Goal: Find specific page/section: Find specific page/section

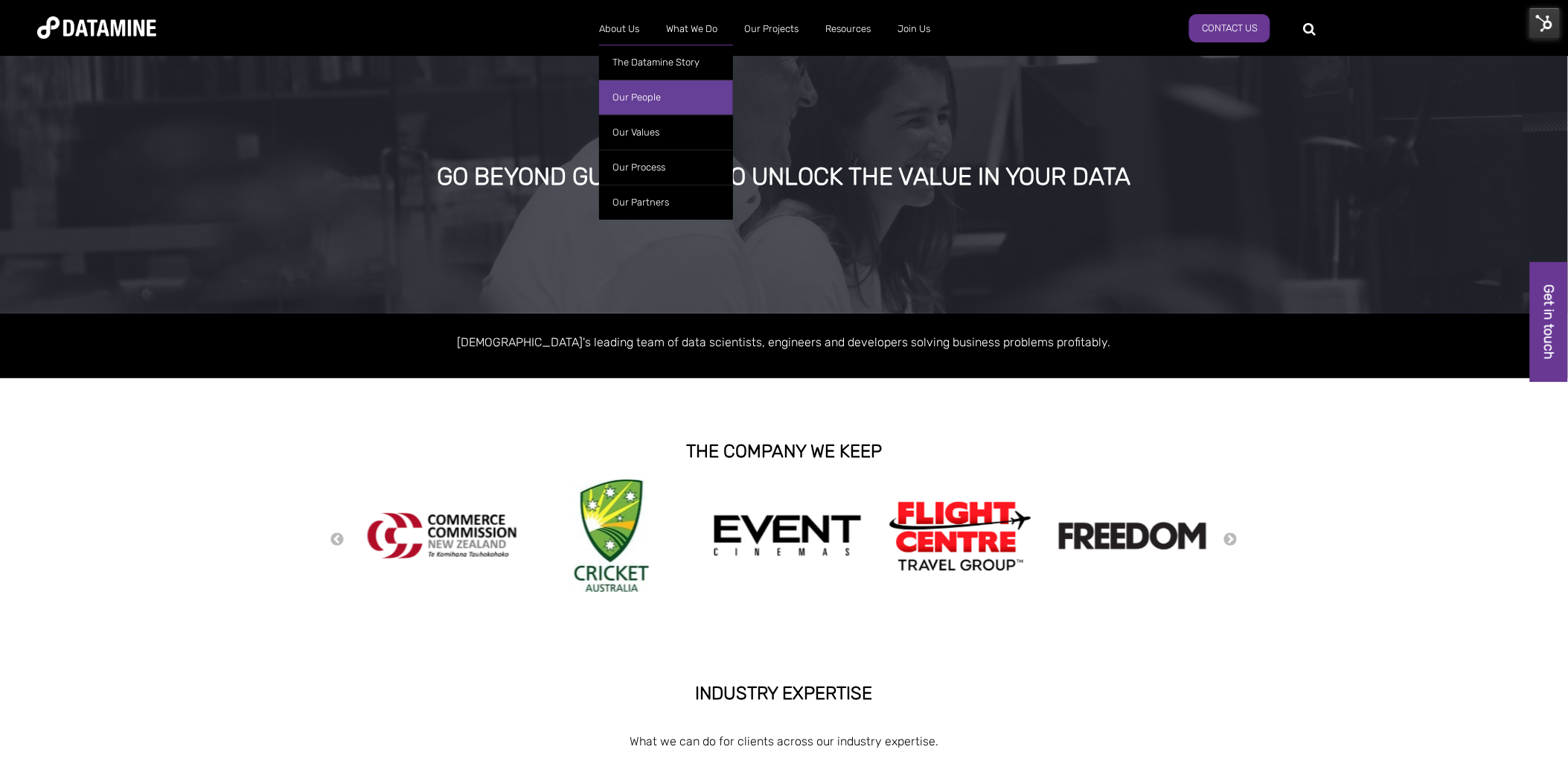
click at [636, 90] on link "Our People" at bounding box center [665, 97] width 134 height 35
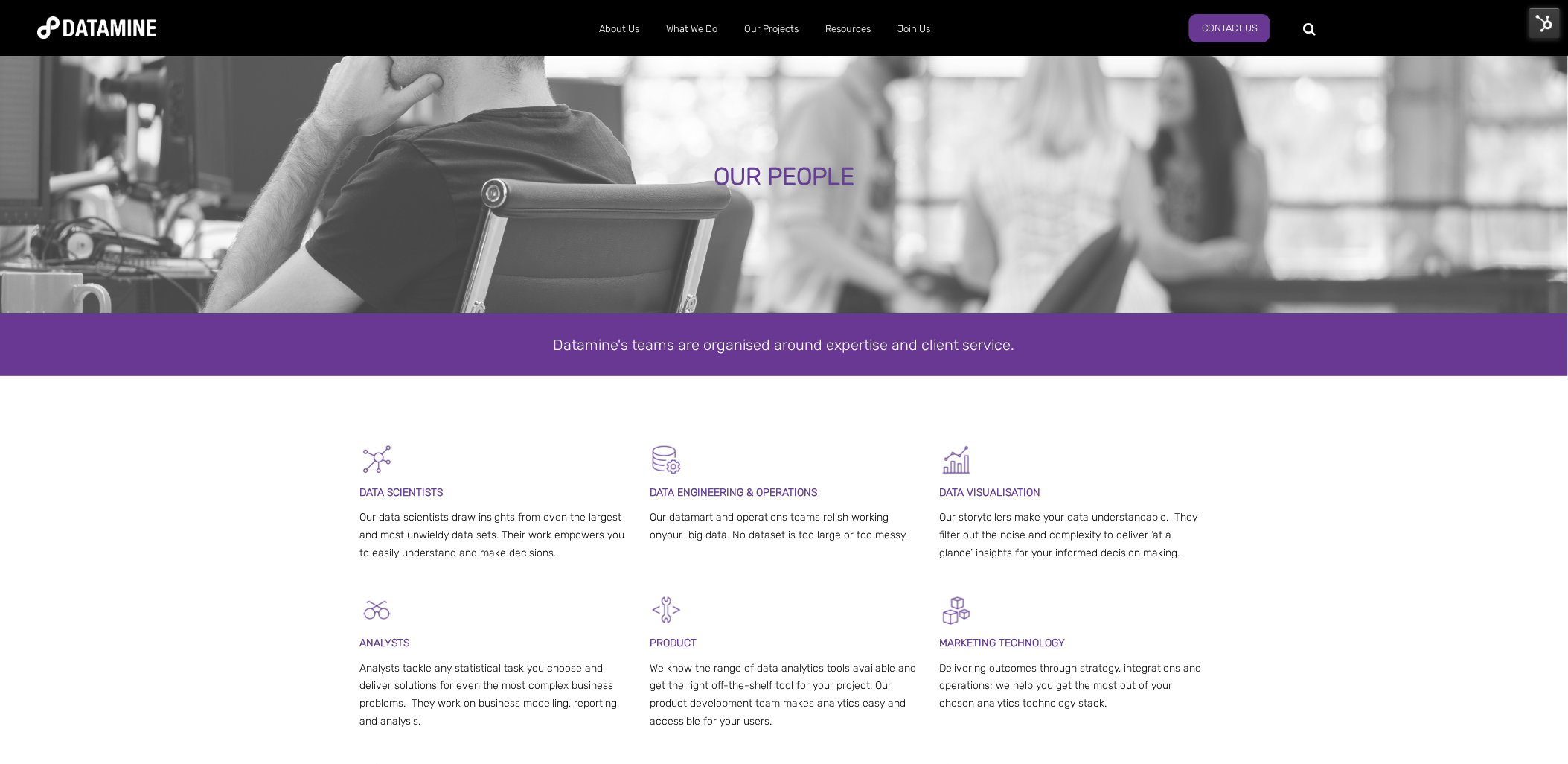
click at [1546, 21] on img at bounding box center [1544, 23] width 31 height 31
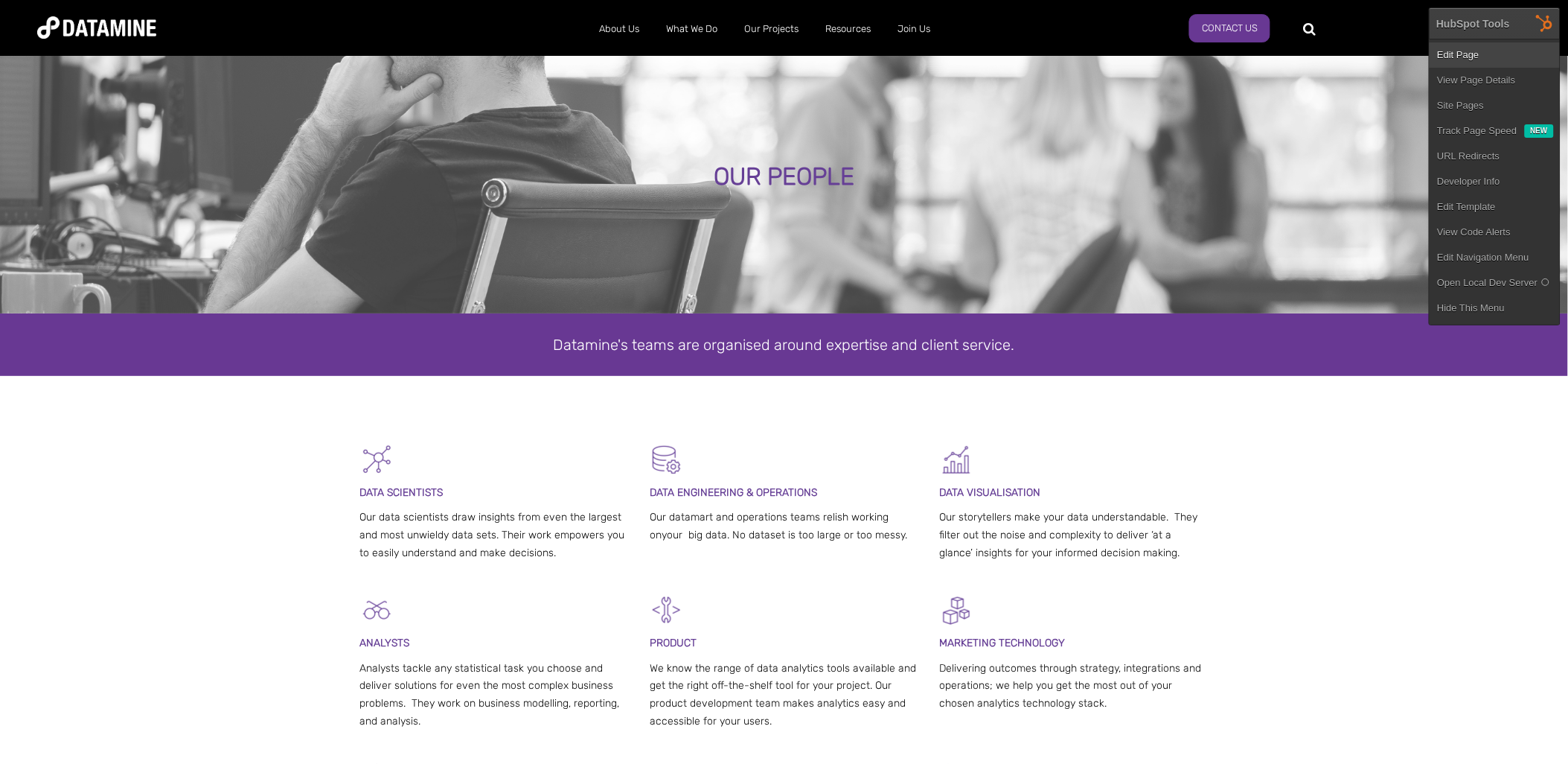
click at [1473, 46] on link "Edit Page" at bounding box center [1494, 56] width 130 height 25
